Goal: Browse casually: Explore the website without a specific task or goal

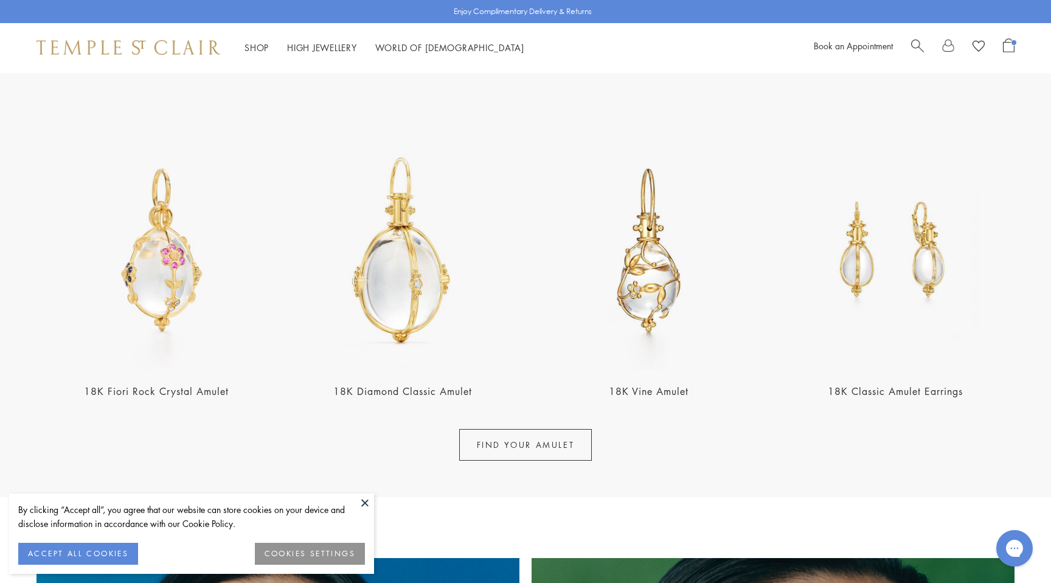
scroll to position [493, 0]
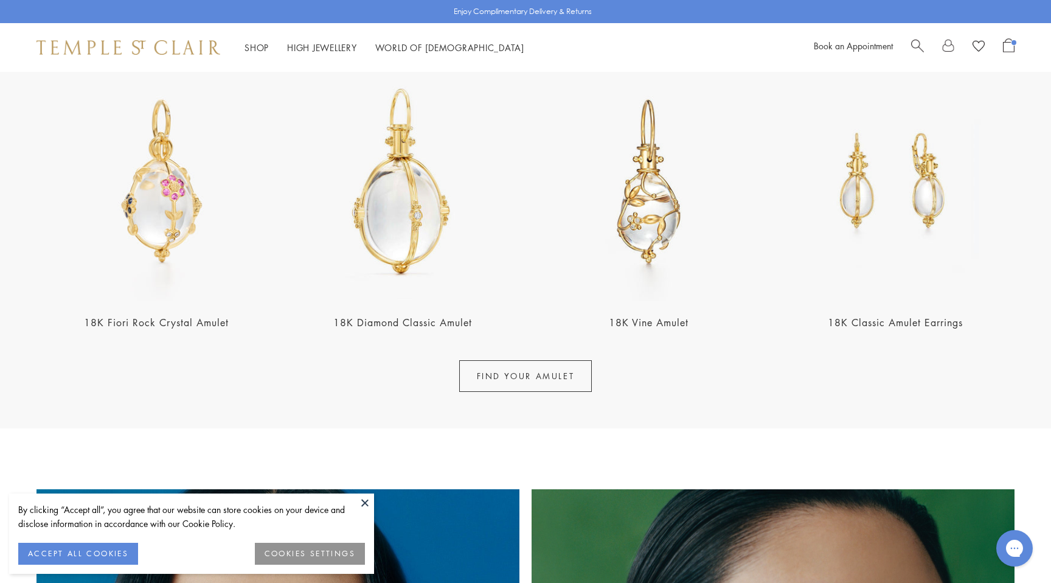
click at [412, 207] on img at bounding box center [402, 181] width 239 height 239
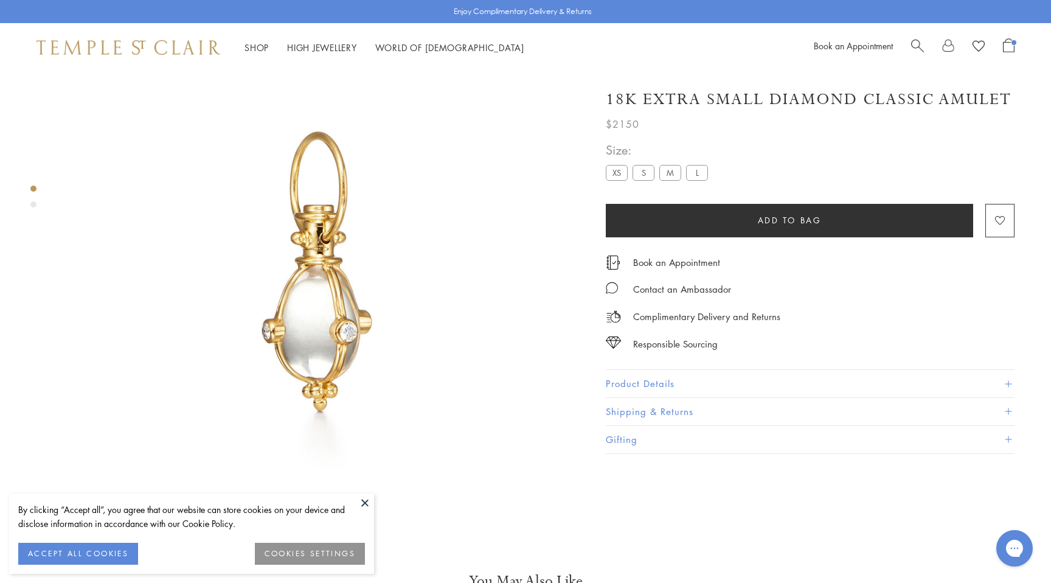
scroll to position [72, 0]
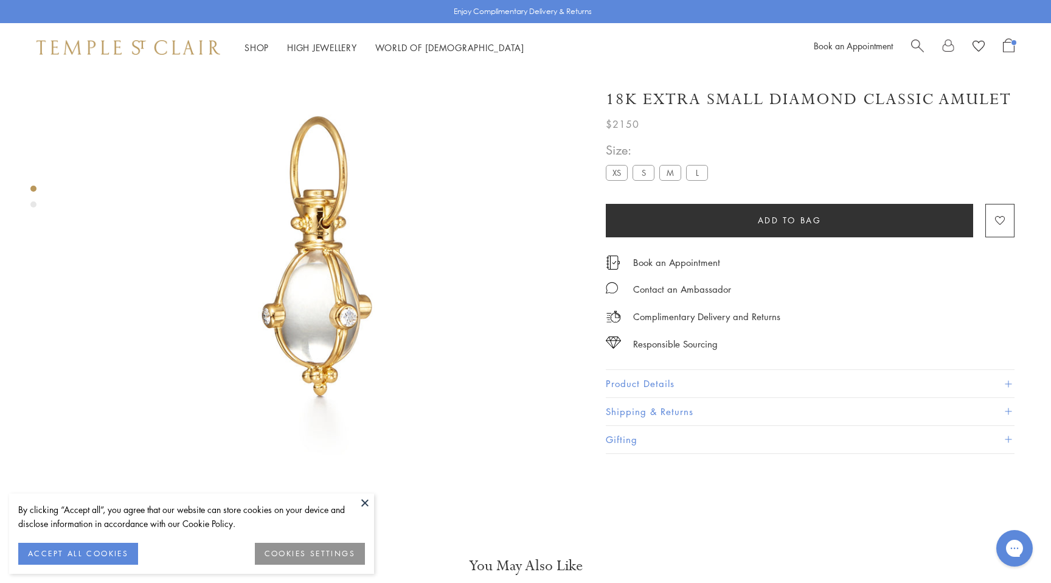
click at [643, 174] on label "S" at bounding box center [643, 172] width 22 height 15
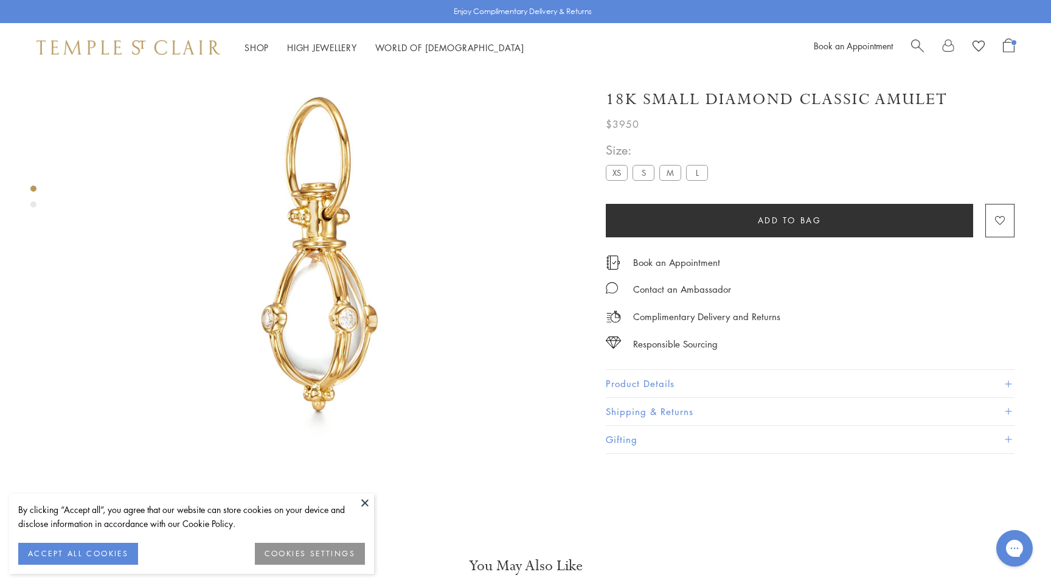
click at [663, 171] on label "M" at bounding box center [670, 172] width 22 height 15
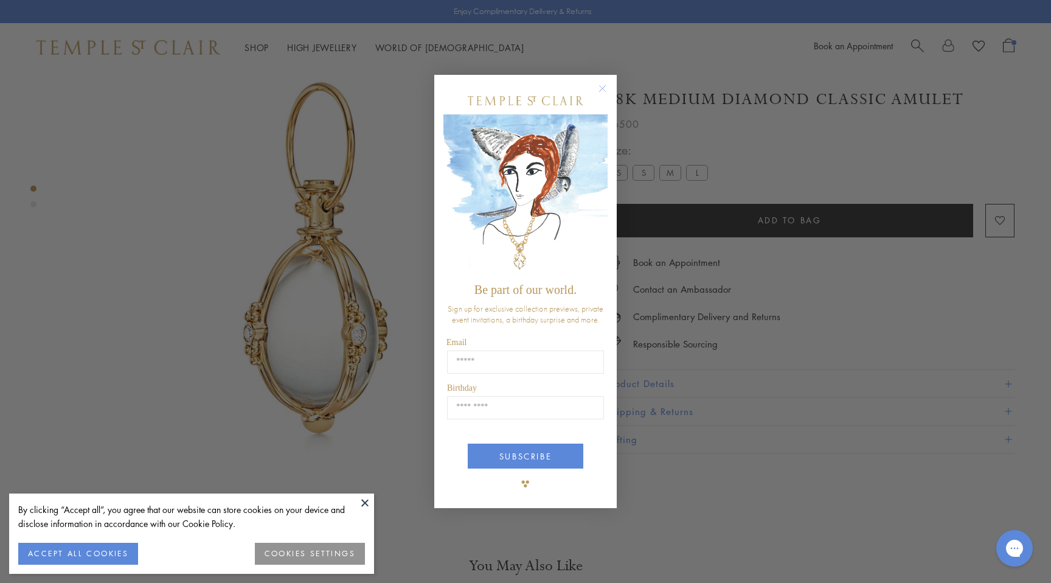
click at [696, 171] on div "Close dialog Be part of our world. Sign up for exclusive collection previews, p…" at bounding box center [525, 291] width 1051 height 583
click at [600, 86] on circle "Close dialog" at bounding box center [602, 88] width 15 height 15
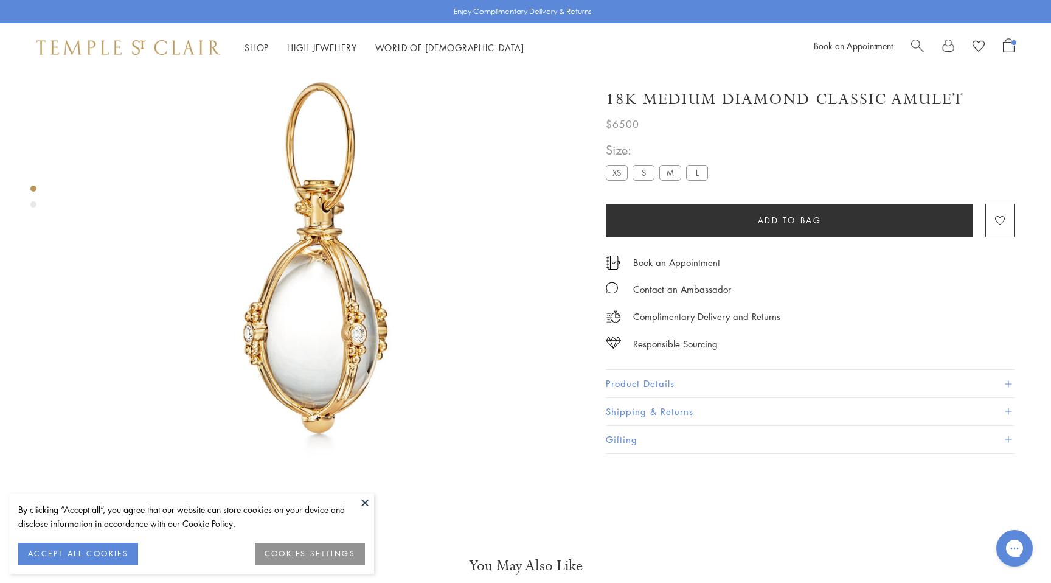
click at [699, 170] on label "L" at bounding box center [697, 172] width 22 height 15
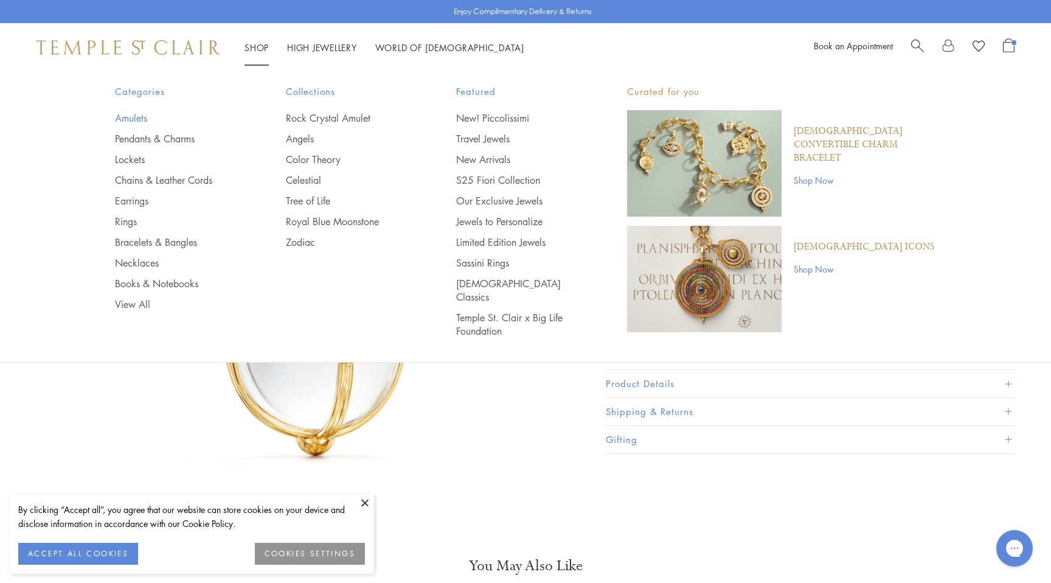
click at [120, 124] on link "Amulets" at bounding box center [176, 117] width 122 height 13
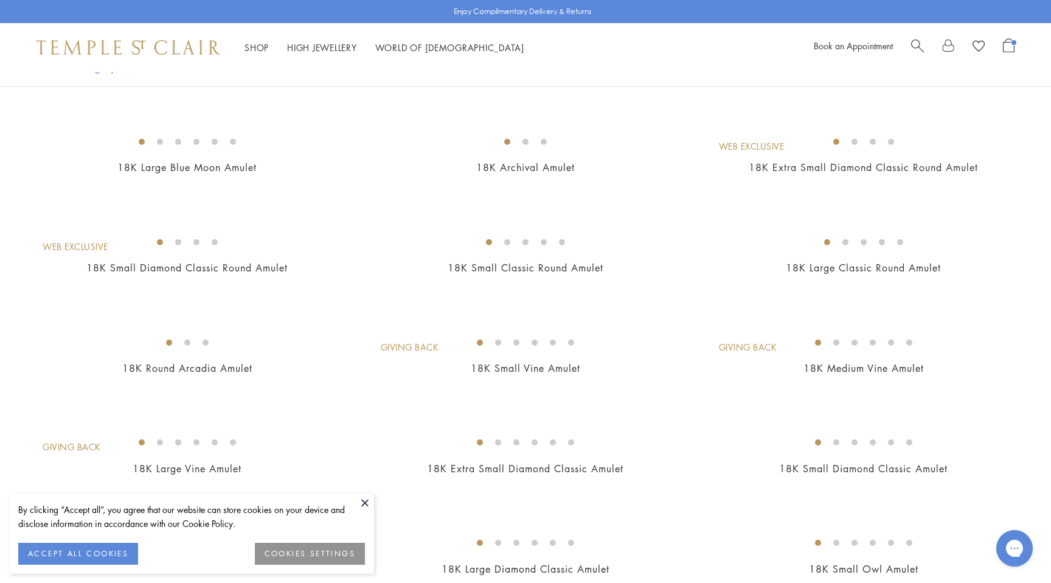
scroll to position [215, 0]
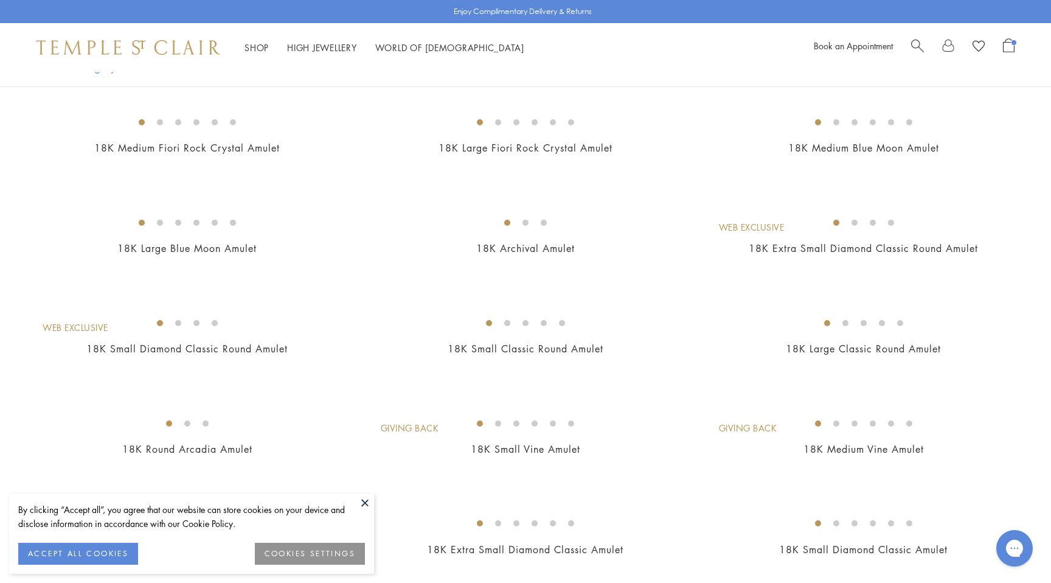
click at [0, 0] on img at bounding box center [0, 0] width 0 height 0
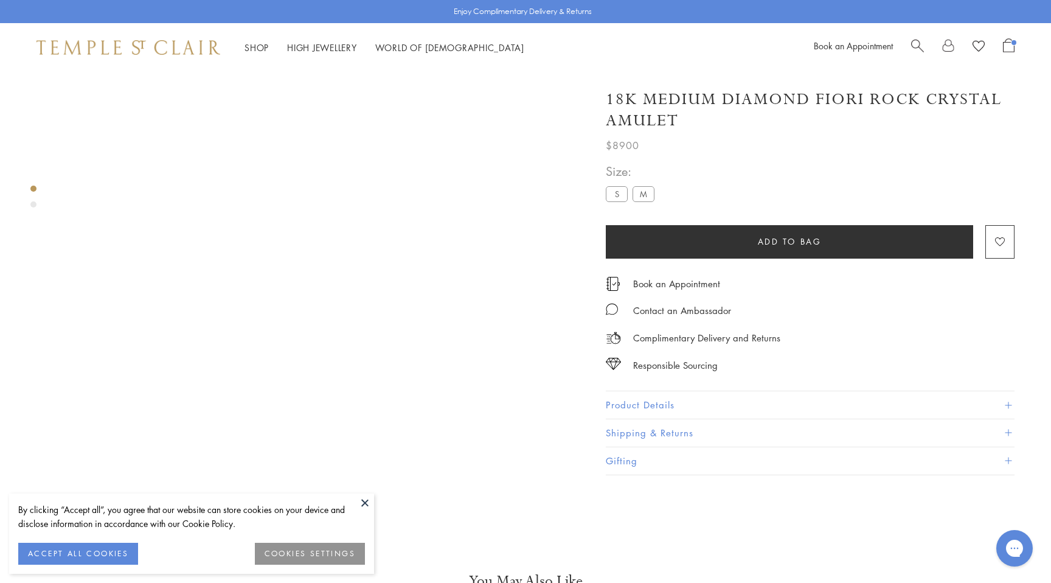
scroll to position [72, 0]
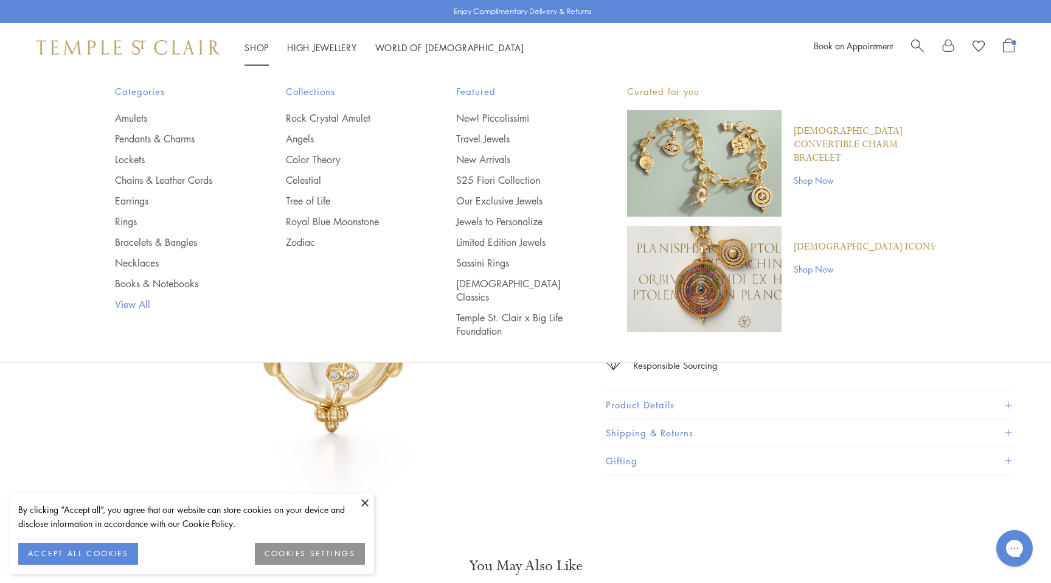
click at [132, 305] on link "View All" at bounding box center [176, 303] width 122 height 13
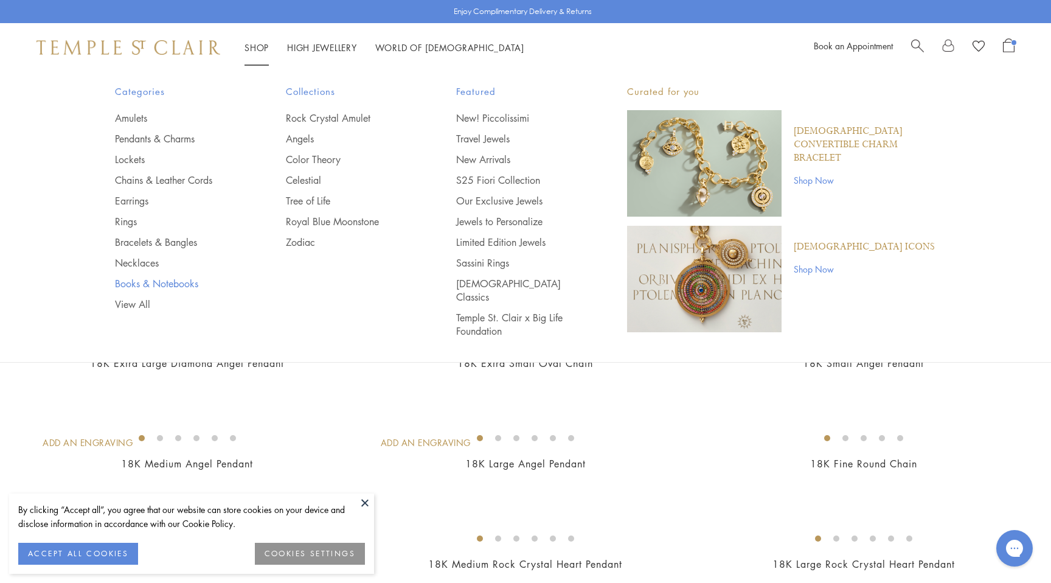
click at [131, 280] on link "Books & Notebooks" at bounding box center [176, 283] width 122 height 13
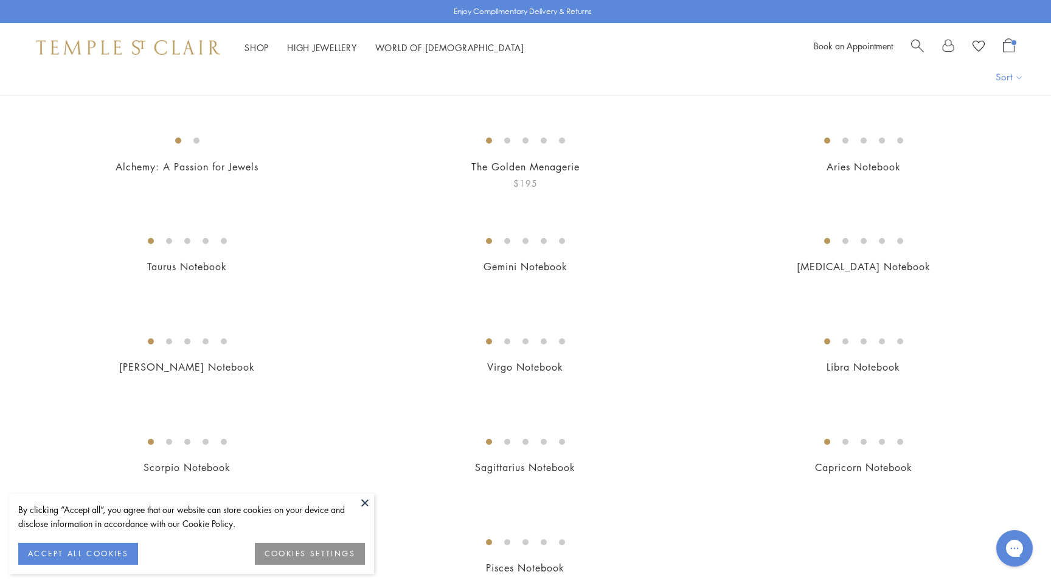
scroll to position [137, 0]
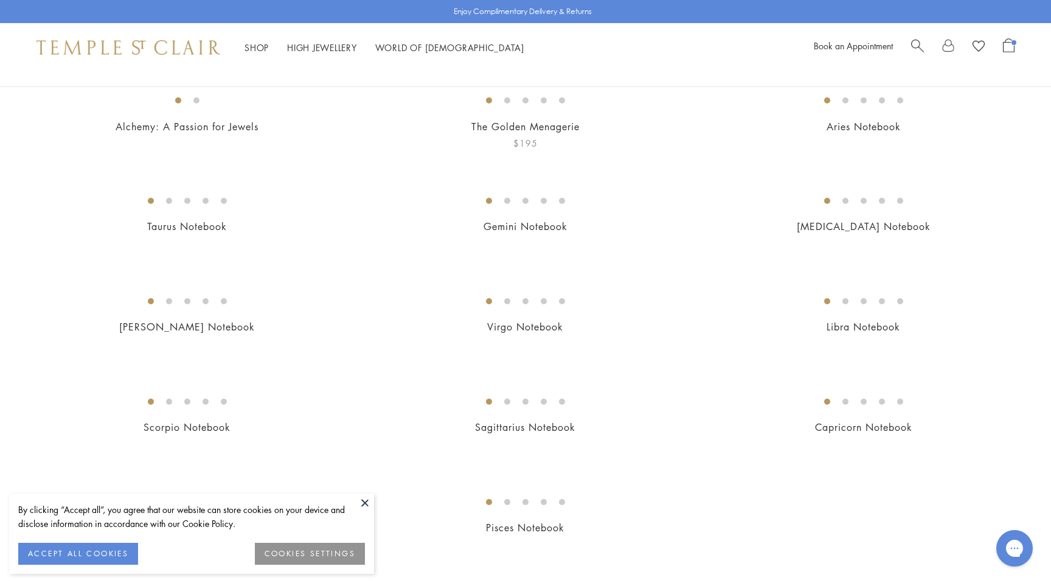
click at [0, 0] on img at bounding box center [0, 0] width 0 height 0
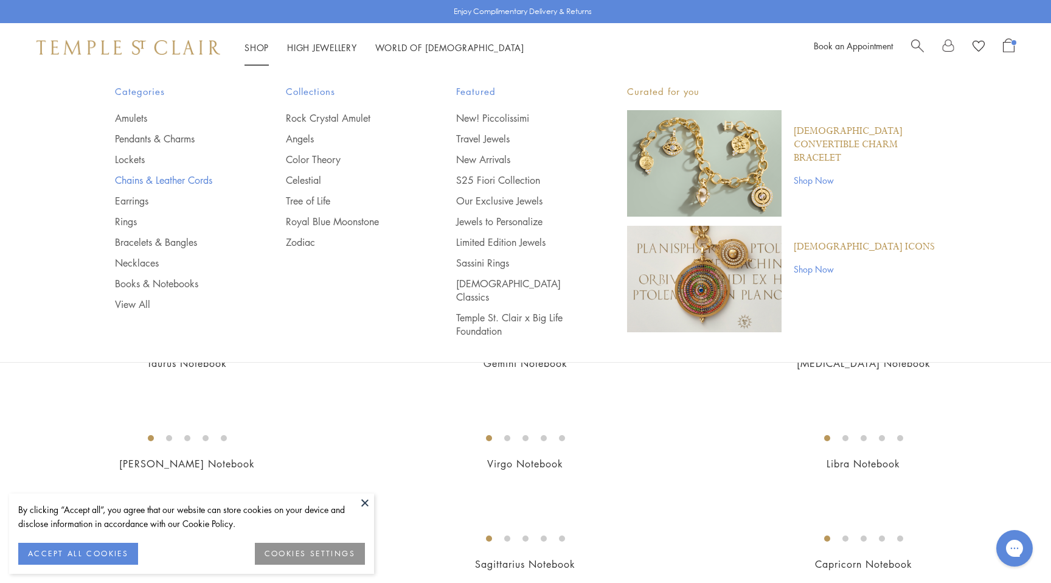
click at [150, 175] on link "Chains & Leather Cords" at bounding box center [176, 179] width 122 height 13
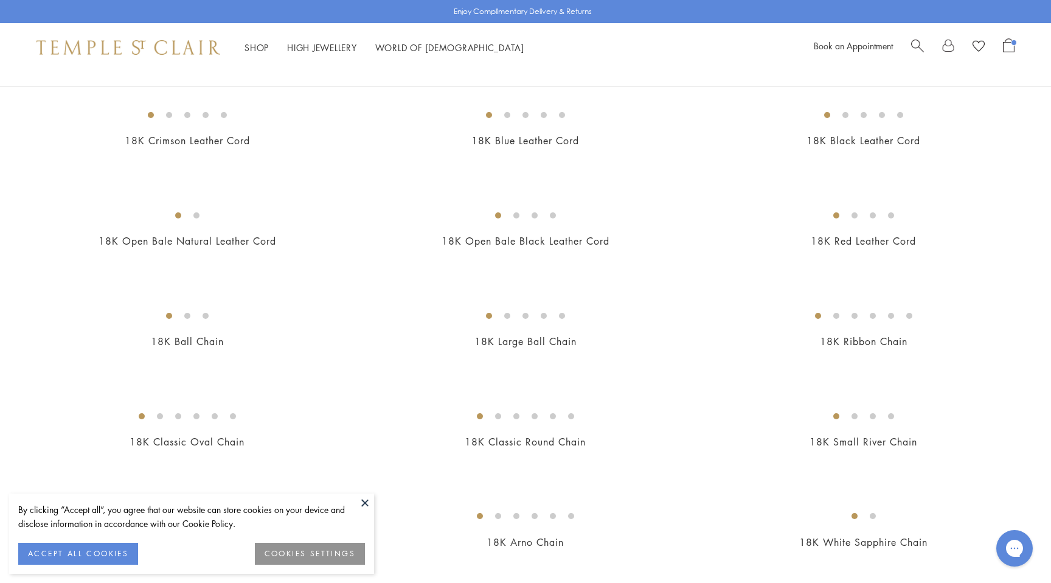
scroll to position [242, 0]
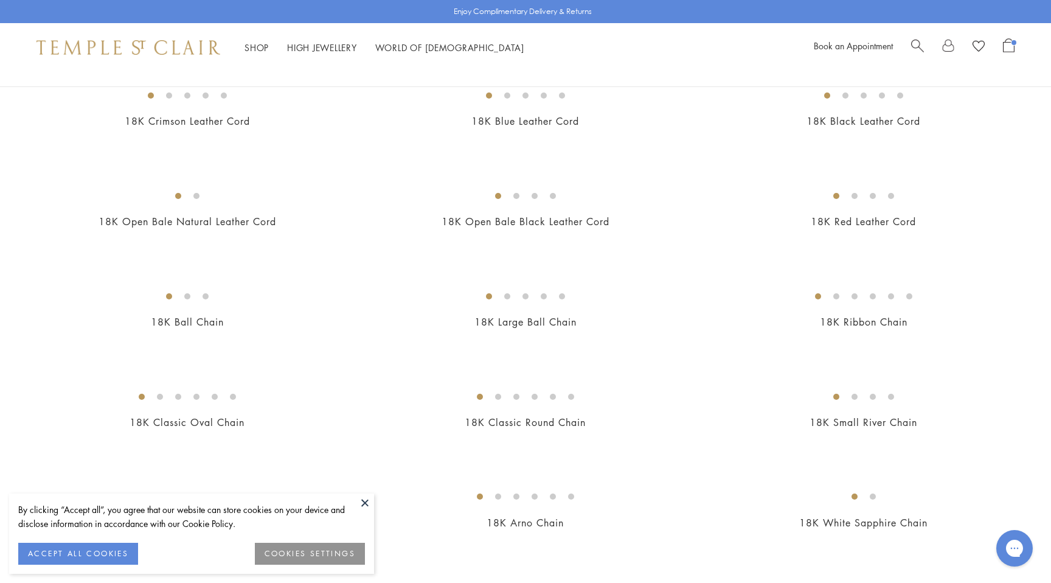
click at [0, 0] on img at bounding box center [0, 0] width 0 height 0
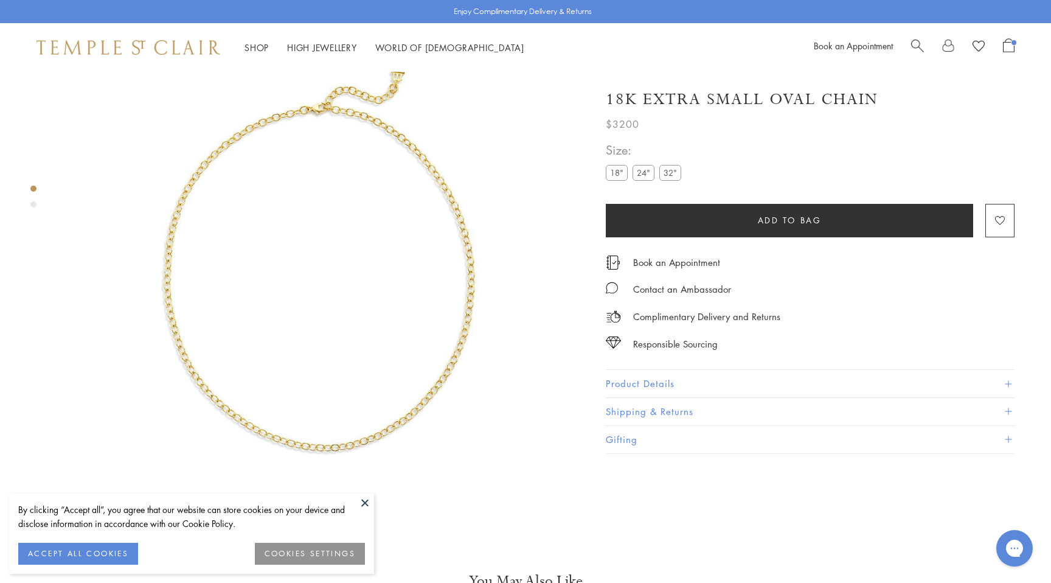
scroll to position [72, 0]
